Goal: Information Seeking & Learning: Learn about a topic

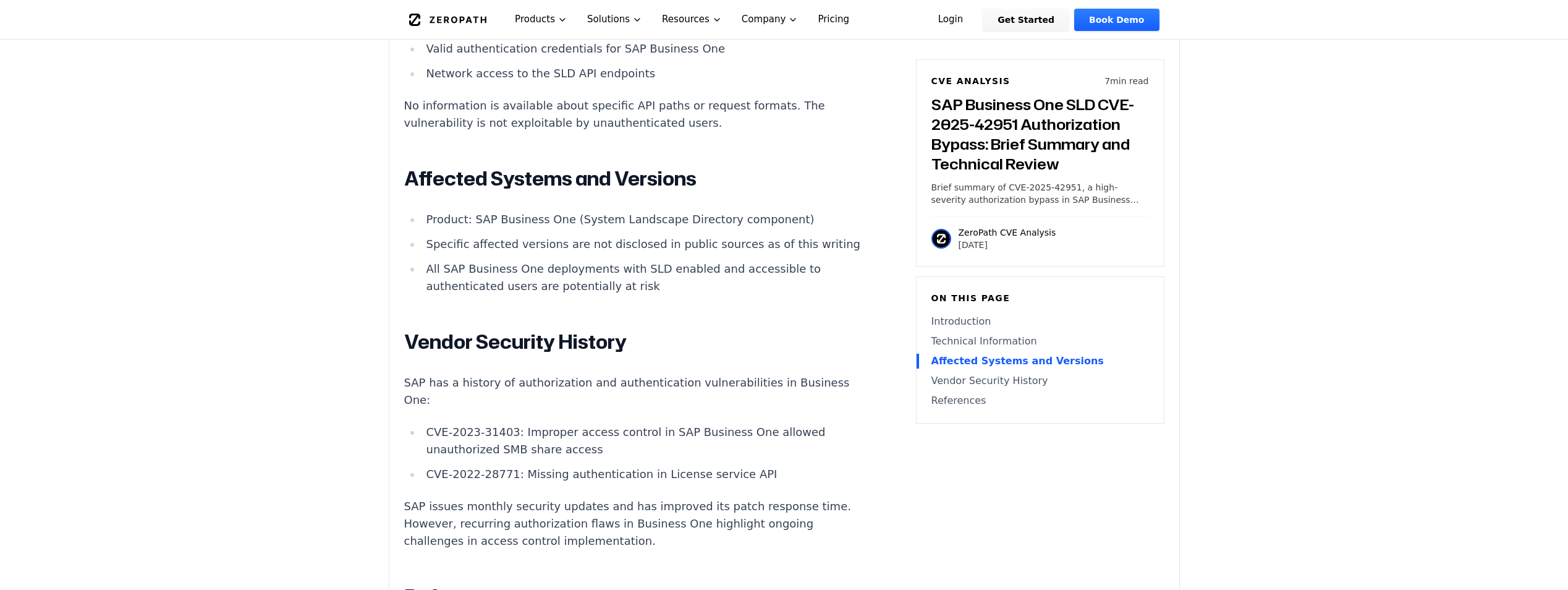
scroll to position [1545, 0]
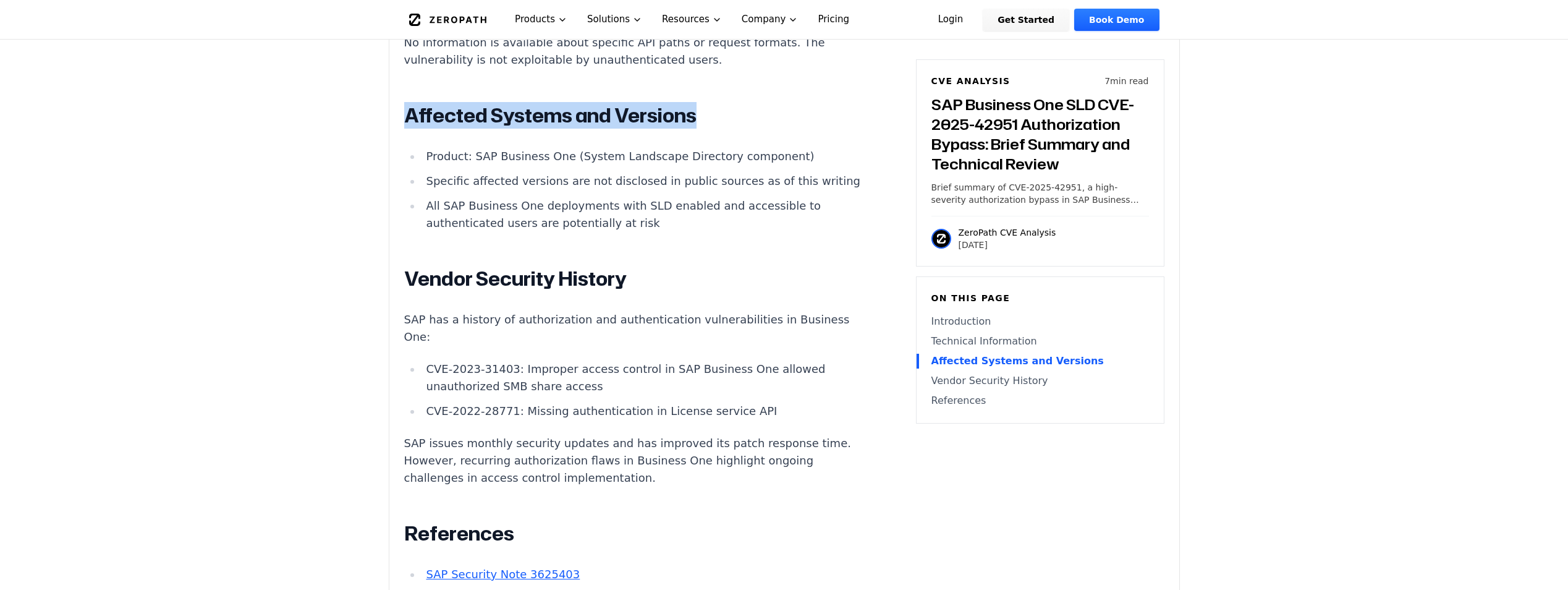
drag, startPoint x: 398, startPoint y: 71, endPoint x: 766, endPoint y: 94, distance: 368.7
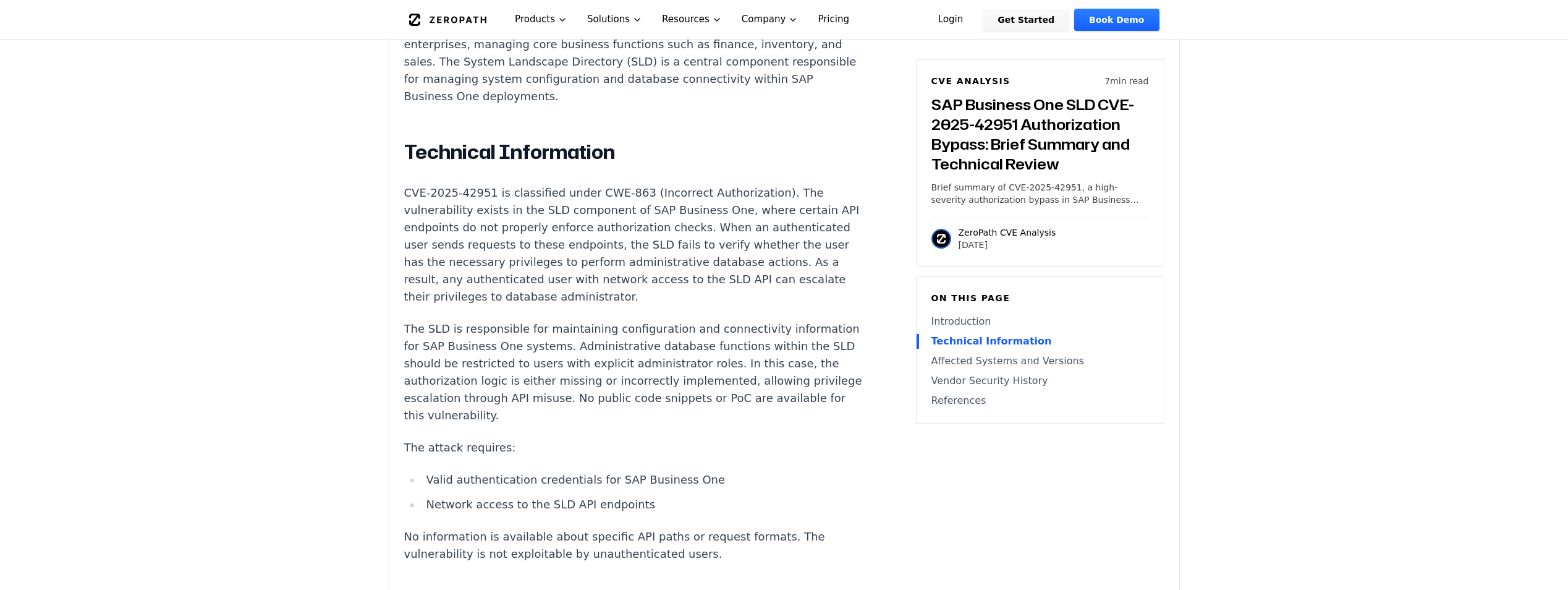
scroll to position [1051, 0]
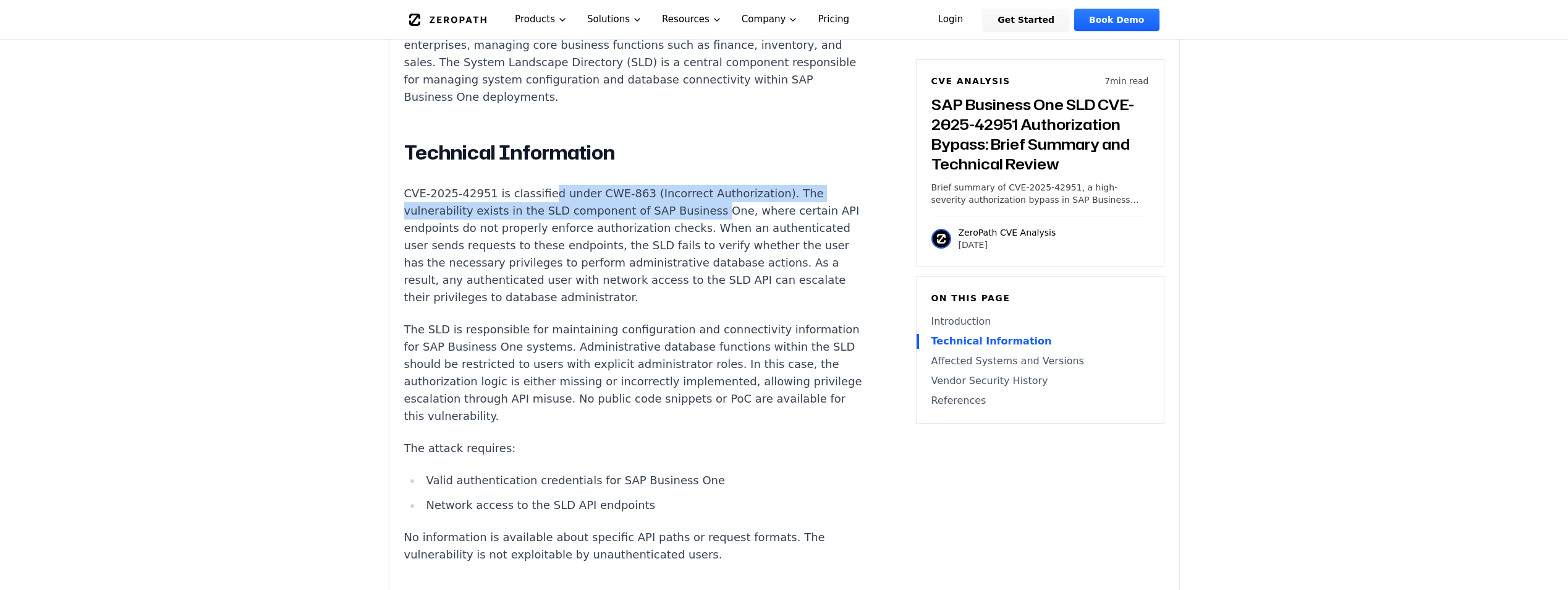
drag, startPoint x: 552, startPoint y: 167, endPoint x: 723, endPoint y: 182, distance: 171.7
click at [723, 185] on p "CVE-2025-42951 is classified under CWE-863 (Incorrect Authorization). The vulne…" at bounding box center [634, 246] width 460 height 121
click at [709, 185] on p "CVE-2025-42951 is classified under CWE-863 (Incorrect Authorization). The vulne…" at bounding box center [634, 246] width 460 height 121
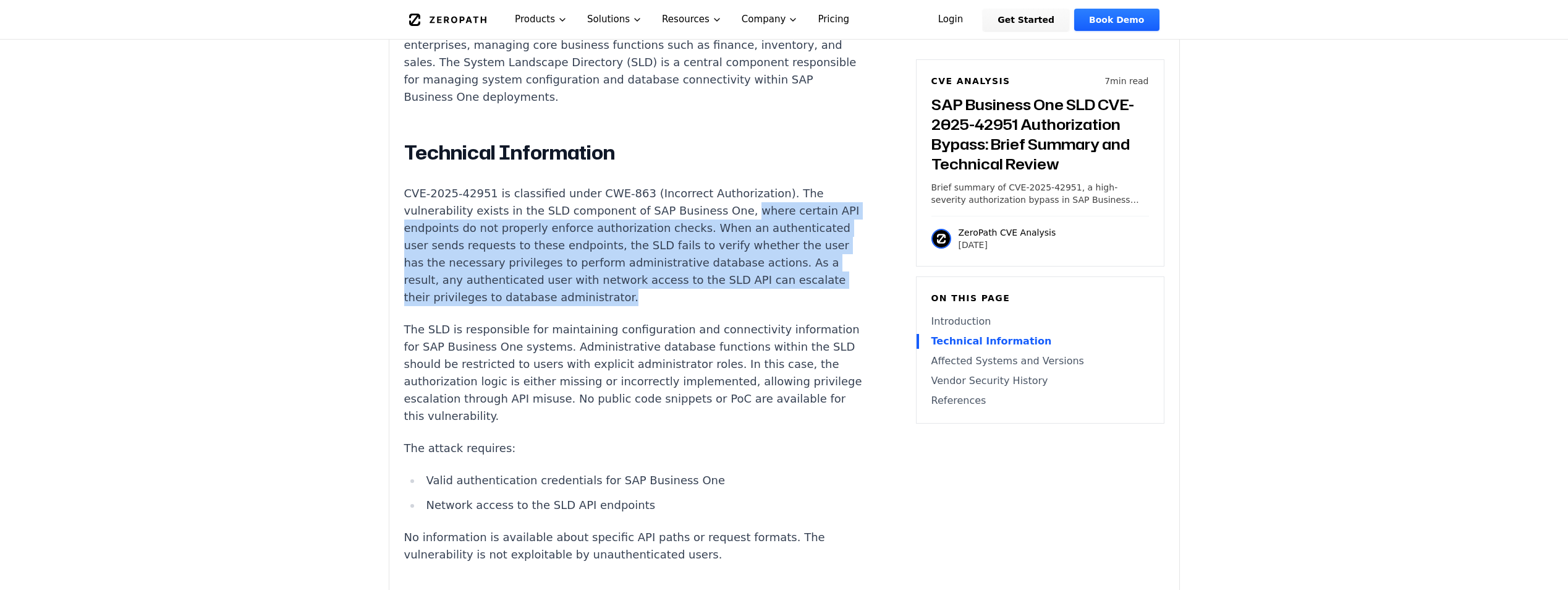
drag, startPoint x: 715, startPoint y: 177, endPoint x: 736, endPoint y: 269, distance: 94.4
click at [736, 269] on p "CVE-2025-42951 is classified under CWE-863 (Incorrect Authorization). The vulne…" at bounding box center [634, 246] width 460 height 121
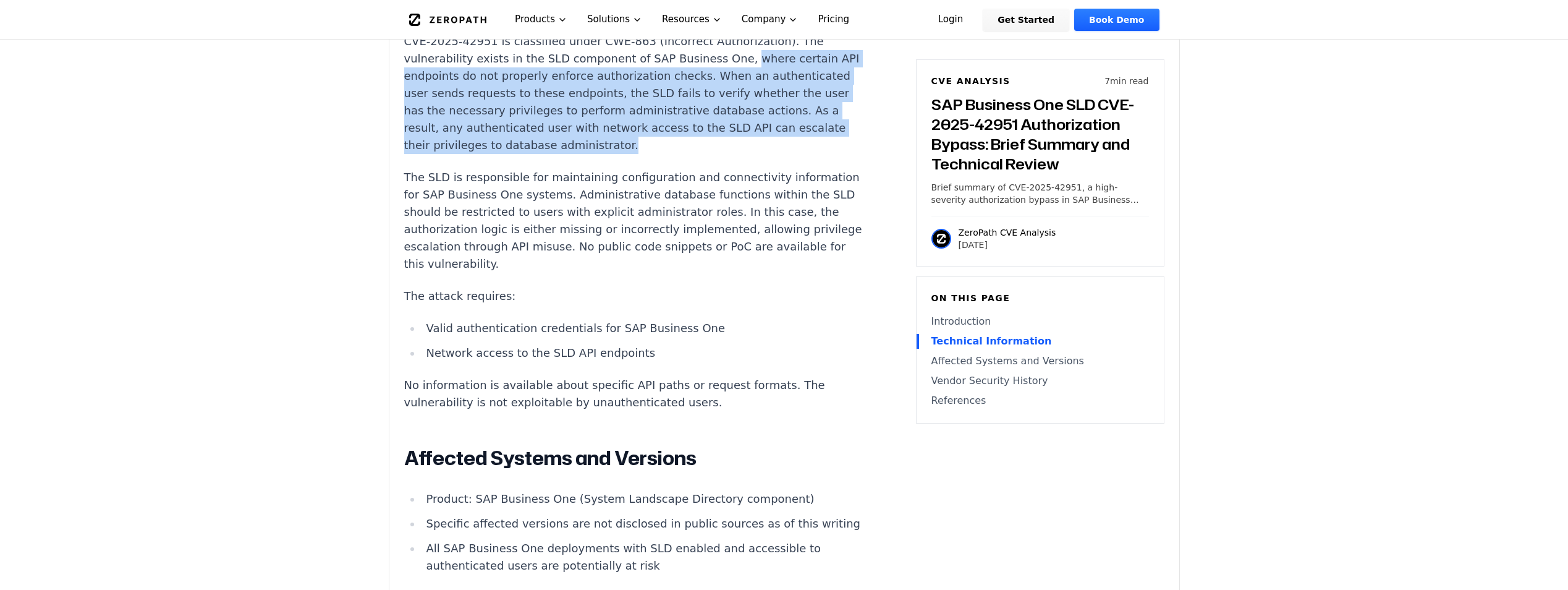
scroll to position [1236, 0]
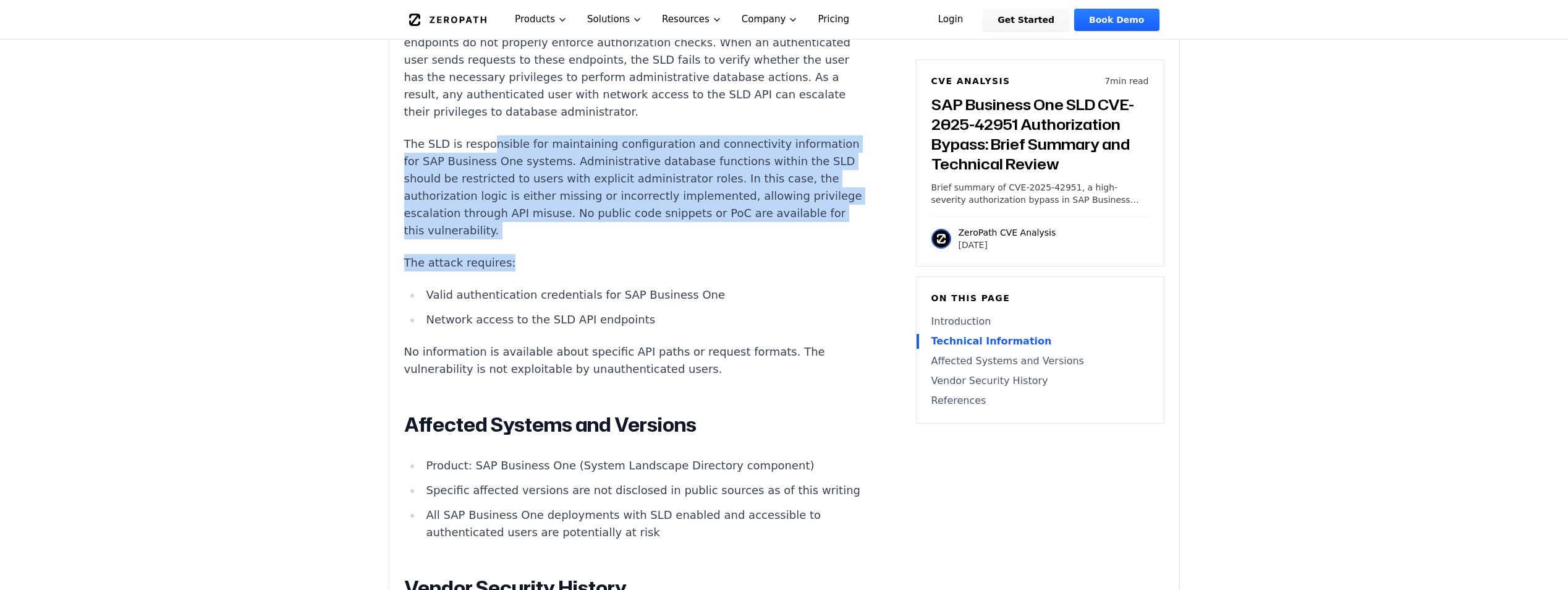
drag, startPoint x: 490, startPoint y: 111, endPoint x: 873, endPoint y: 208, distance: 395.1
click at [873, 208] on article "Introduction Privilege escalation to database administrator in a business-criti…" at bounding box center [652, 292] width 497 height 1313
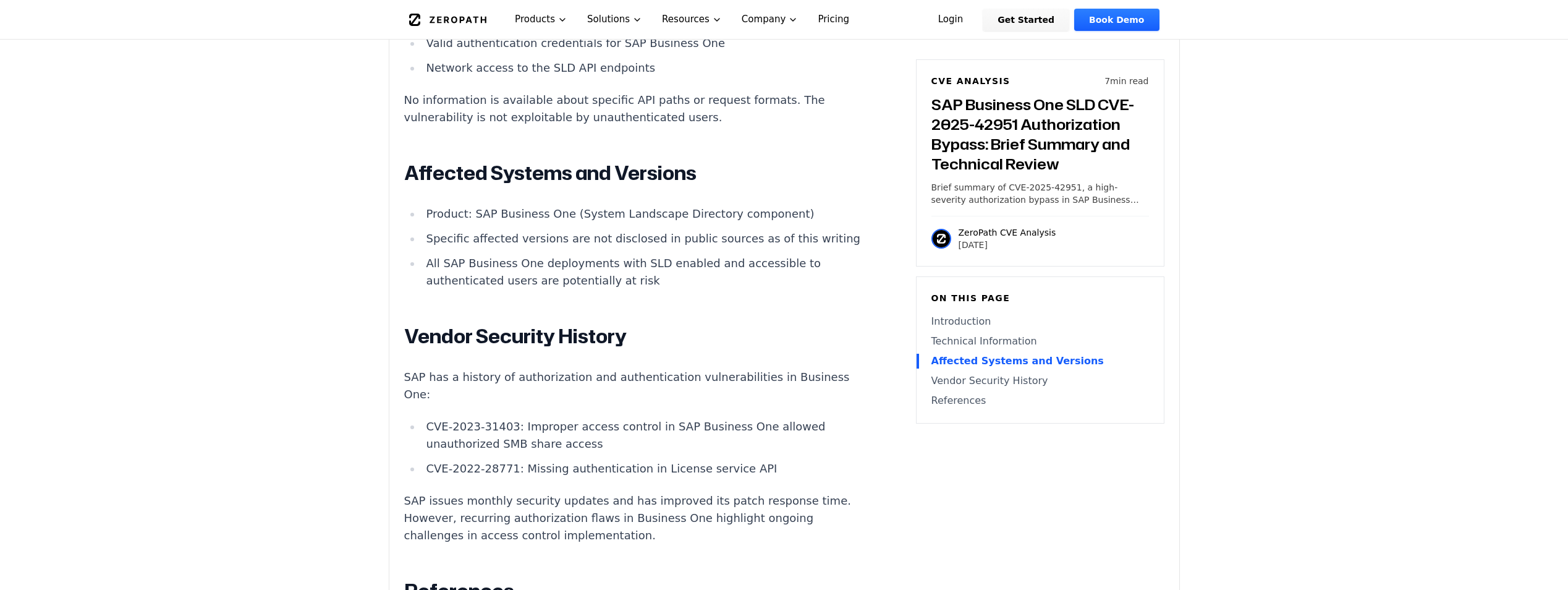
scroll to position [1545, 0]
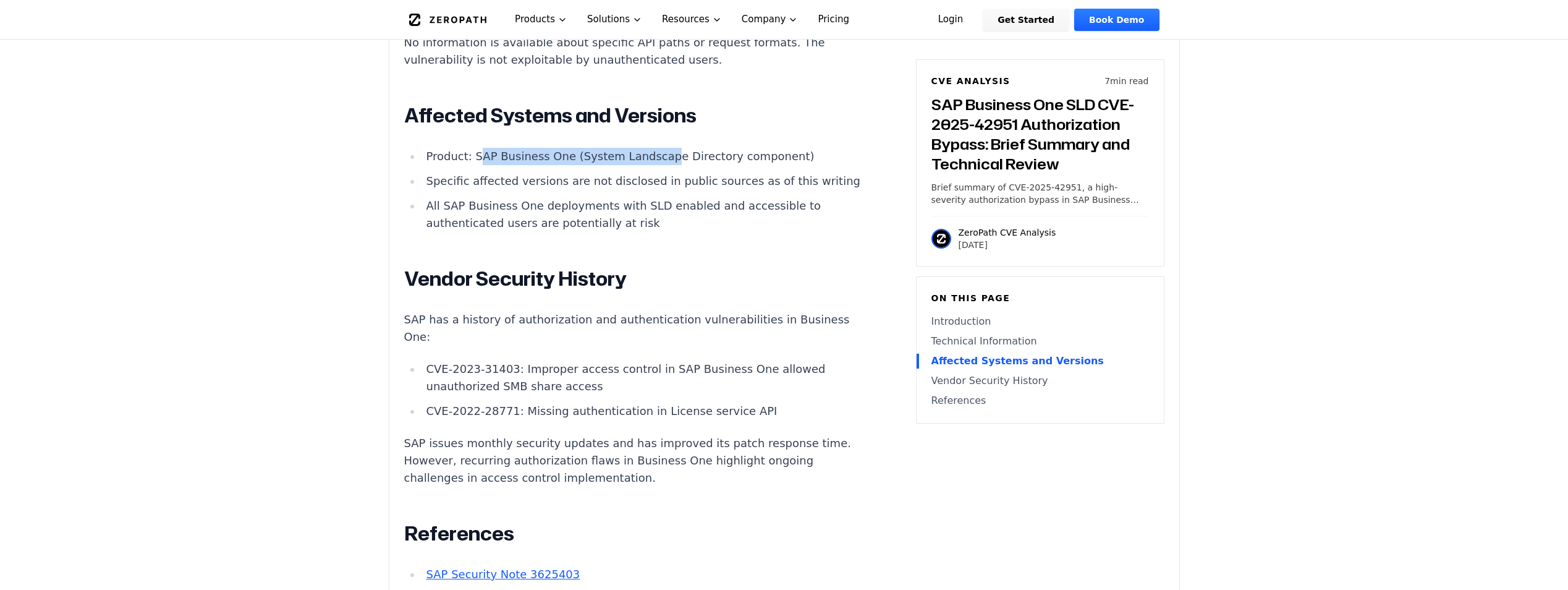
drag, startPoint x: 477, startPoint y: 125, endPoint x: 646, endPoint y: 126, distance: 169.0
click at [646, 148] on li "Product: SAP Business One (System Landscape Directory component)" at bounding box center [643, 156] width 442 height 17
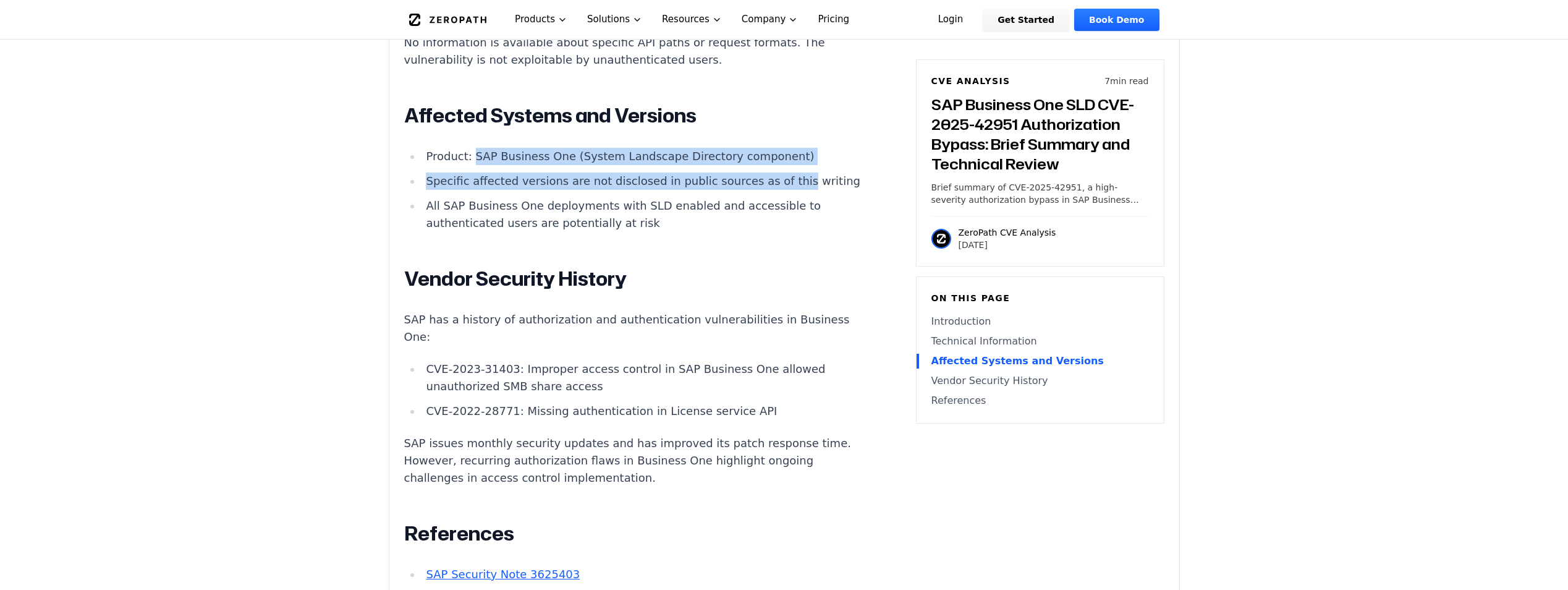
drag, startPoint x: 472, startPoint y: 125, endPoint x: 811, endPoint y: 142, distance: 339.4
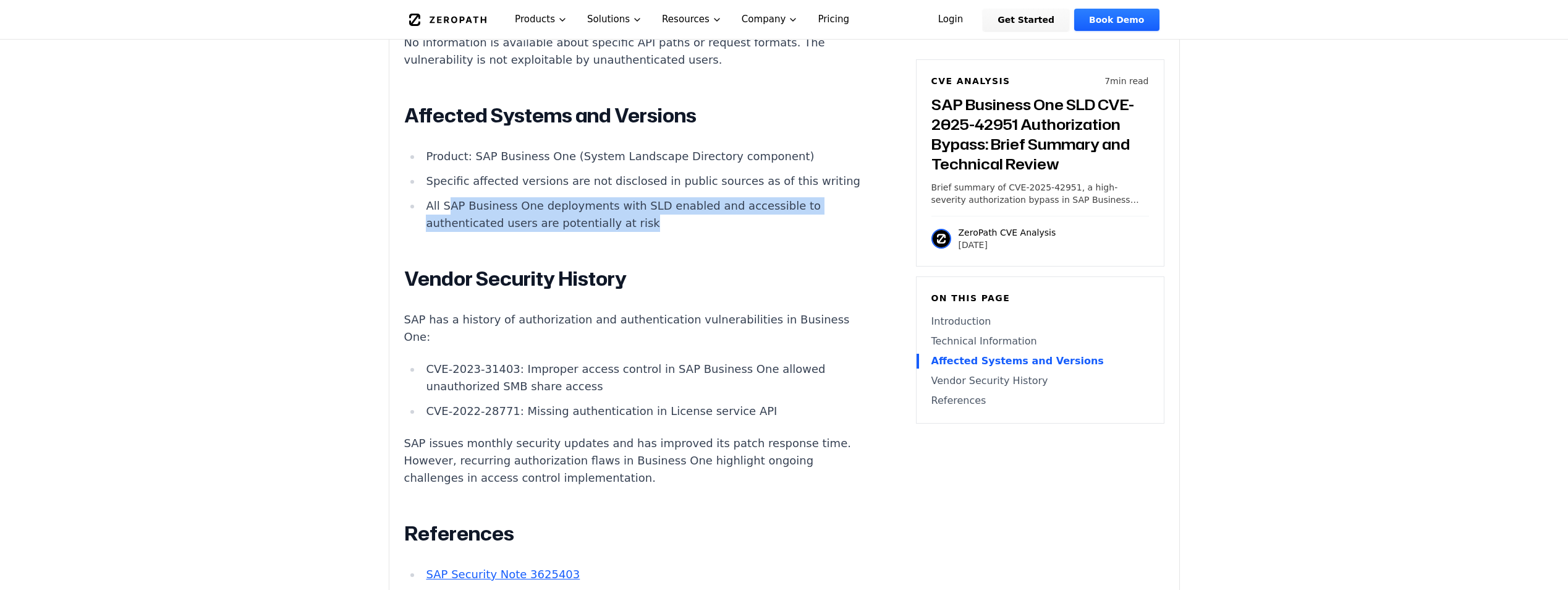
drag, startPoint x: 457, startPoint y: 185, endPoint x: 729, endPoint y: 201, distance: 272.5
click at [729, 201] on li "All SAP Business One deployments with SLD enabled and accessible to authenticat…" at bounding box center [643, 214] width 442 height 35
